Goal: Task Accomplishment & Management: Use online tool/utility

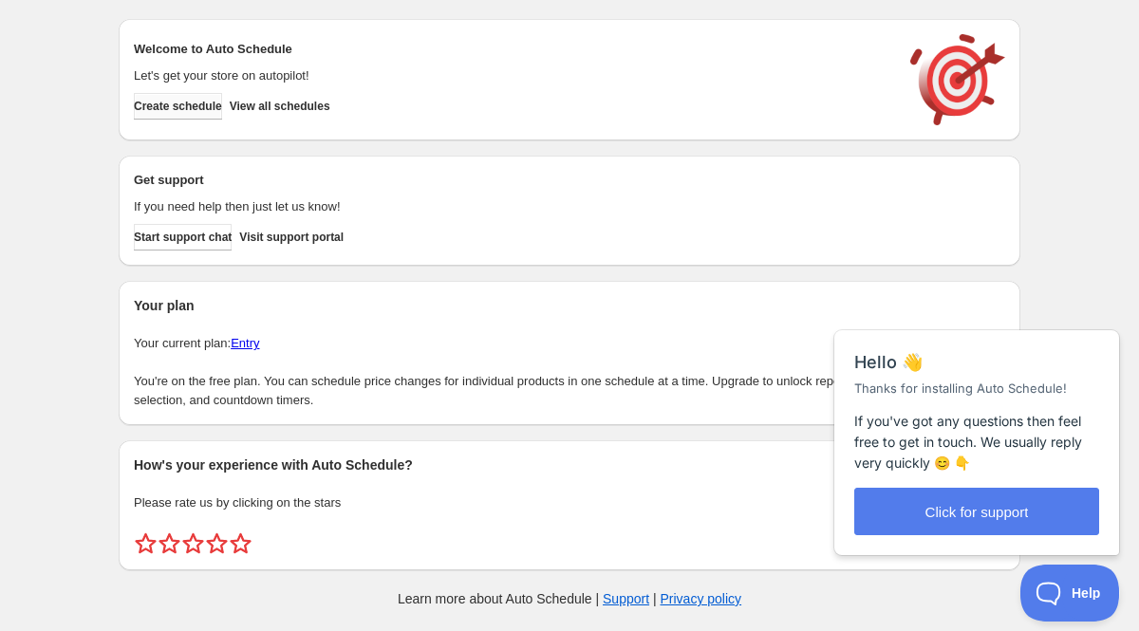
click at [189, 96] on button "Create schedule" at bounding box center [178, 106] width 88 height 27
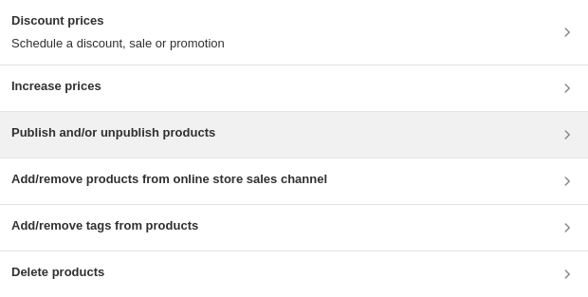
click at [151, 132] on h3 "Publish and/or unpublish products" at bounding box center [113, 132] width 204 height 19
